Goal: Book appointment/travel/reservation

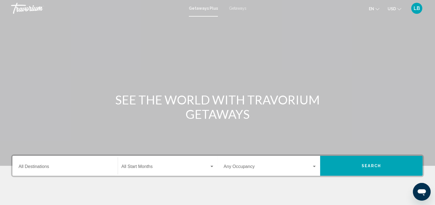
click at [237, 8] on span "Getaways" at bounding box center [237, 8] width 17 height 4
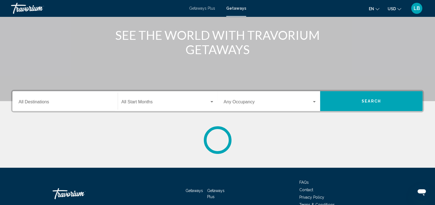
scroll to position [65, 0]
click at [338, 102] on button "Search" at bounding box center [371, 101] width 102 height 20
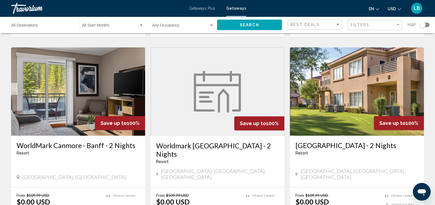
scroll to position [729, 0]
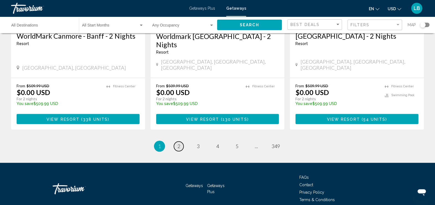
click at [182, 142] on link "page 2" at bounding box center [179, 147] width 10 height 10
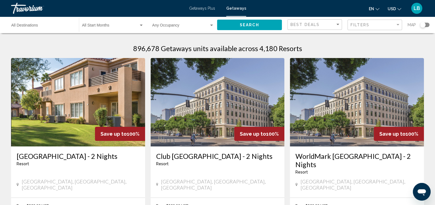
click at [58, 25] on input "Destination All Destinations" at bounding box center [42, 26] width 62 height 4
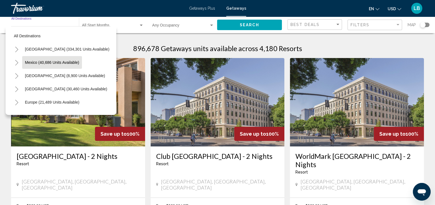
scroll to position [26, 0]
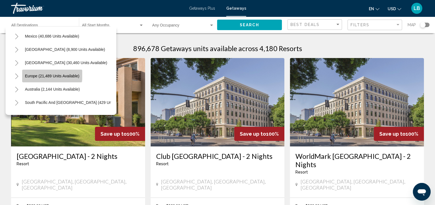
click at [51, 74] on span "Europe (21,489 units available)" at bounding box center [52, 76] width 55 height 4
type input "**********"
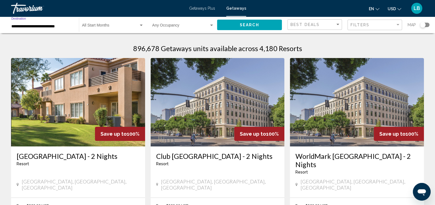
click at [233, 24] on button "Search" at bounding box center [249, 25] width 65 height 10
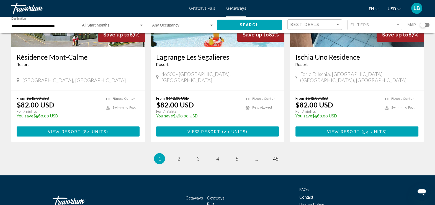
scroll to position [704, 0]
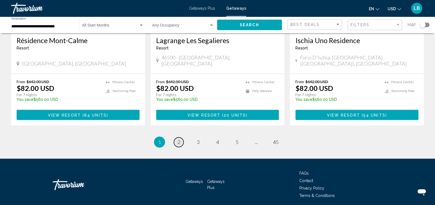
click at [179, 139] on span "2" at bounding box center [178, 142] width 3 height 6
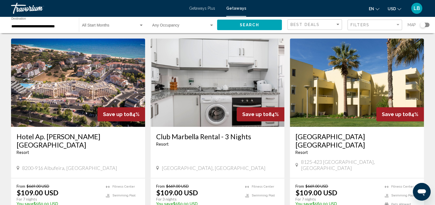
scroll to position [696, 0]
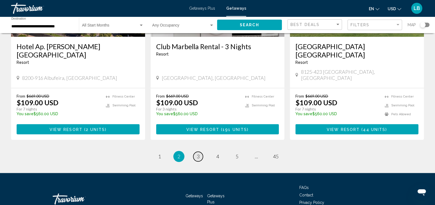
click at [195, 152] on link "page 3" at bounding box center [198, 157] width 10 height 10
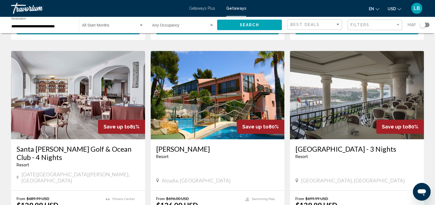
scroll to position [396, 0]
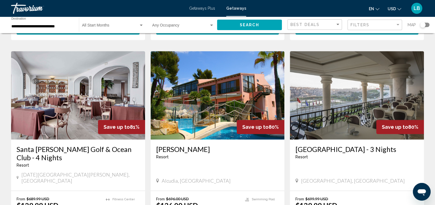
click at [364, 79] on img "Main content" at bounding box center [357, 95] width 134 height 89
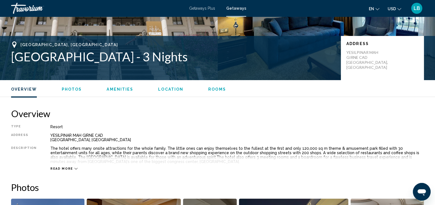
scroll to position [62, 0]
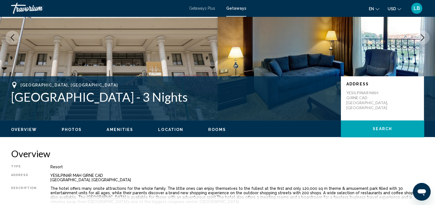
drag, startPoint x: 181, startPoint y: 100, endPoint x: 12, endPoint y: 95, distance: 169.7
click at [12, 95] on h1 "[GEOGRAPHIC_DATA] - 3 Nights" at bounding box center [173, 97] width 324 height 14
copy h1 "[GEOGRAPHIC_DATA] - 3 Nights"
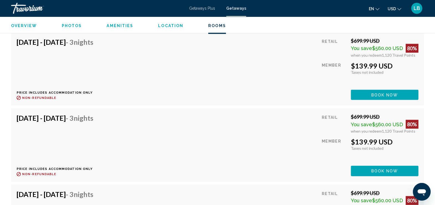
scroll to position [1530, 0]
